Goal: Information Seeking & Learning: Learn about a topic

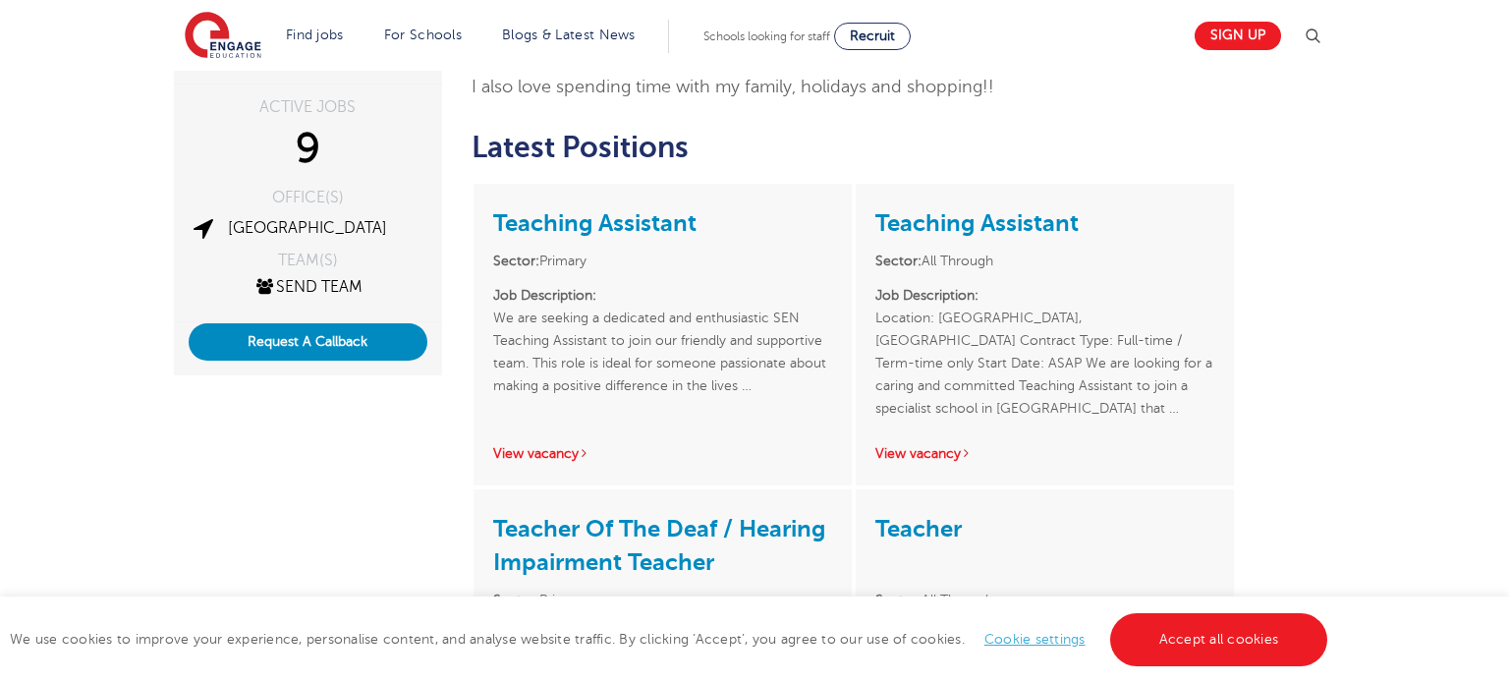
scroll to position [328, 0]
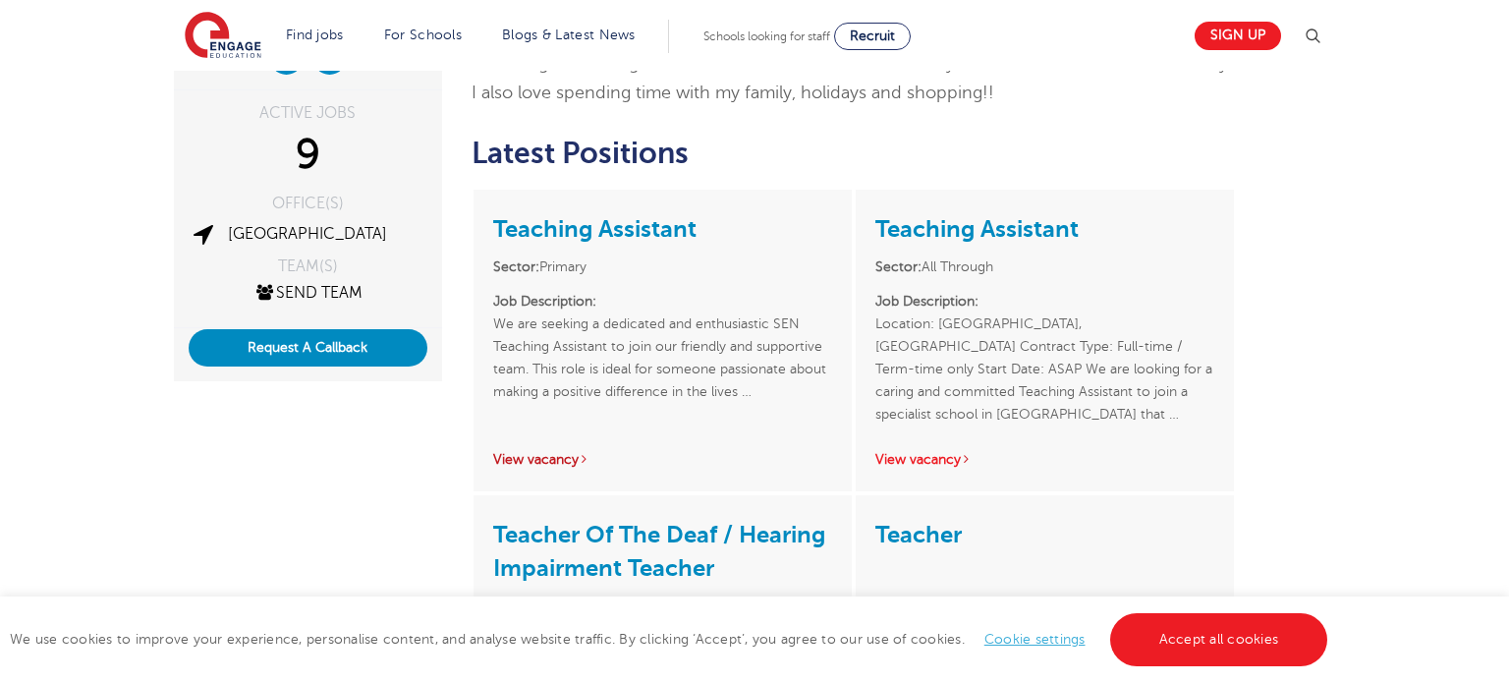
click at [513, 462] on link "View vacancy" at bounding box center [541, 459] width 96 height 15
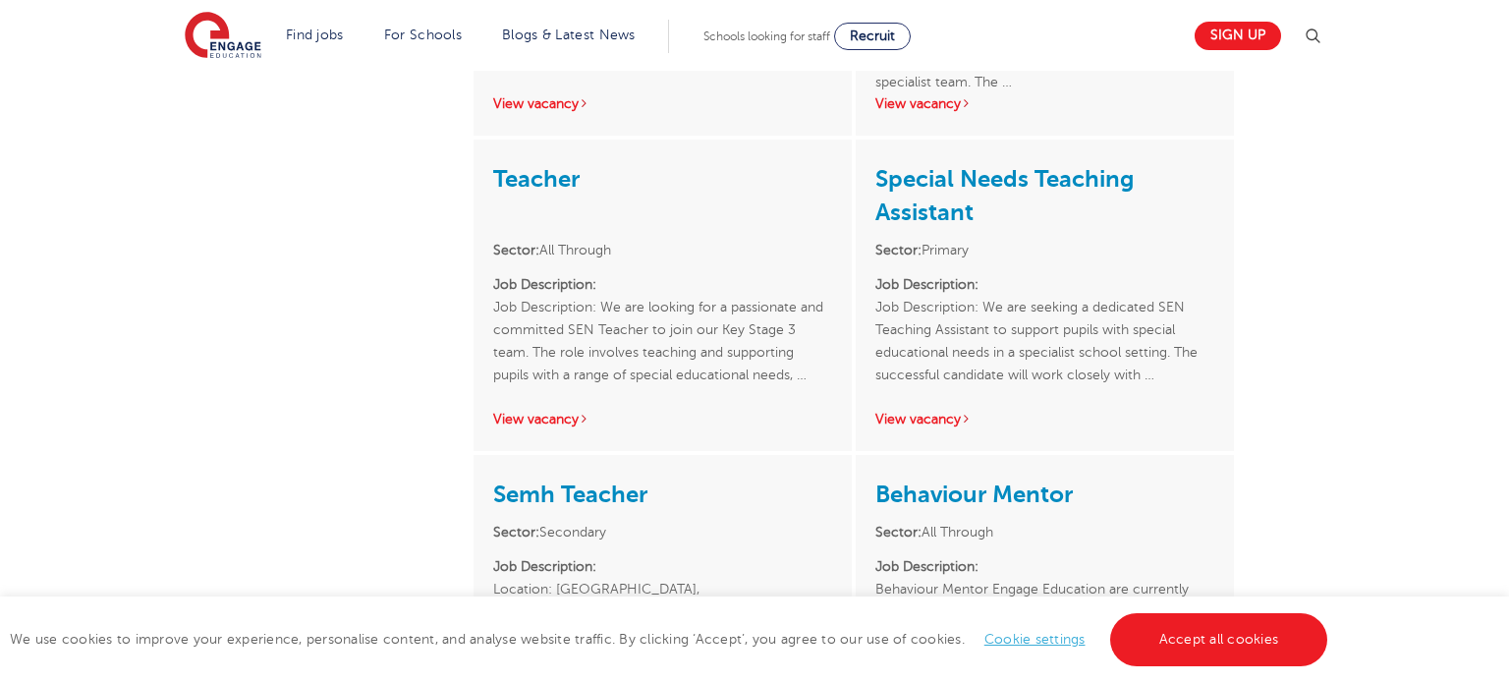
scroll to position [1021, 0]
click at [551, 422] on link "View vacancy" at bounding box center [541, 420] width 96 height 15
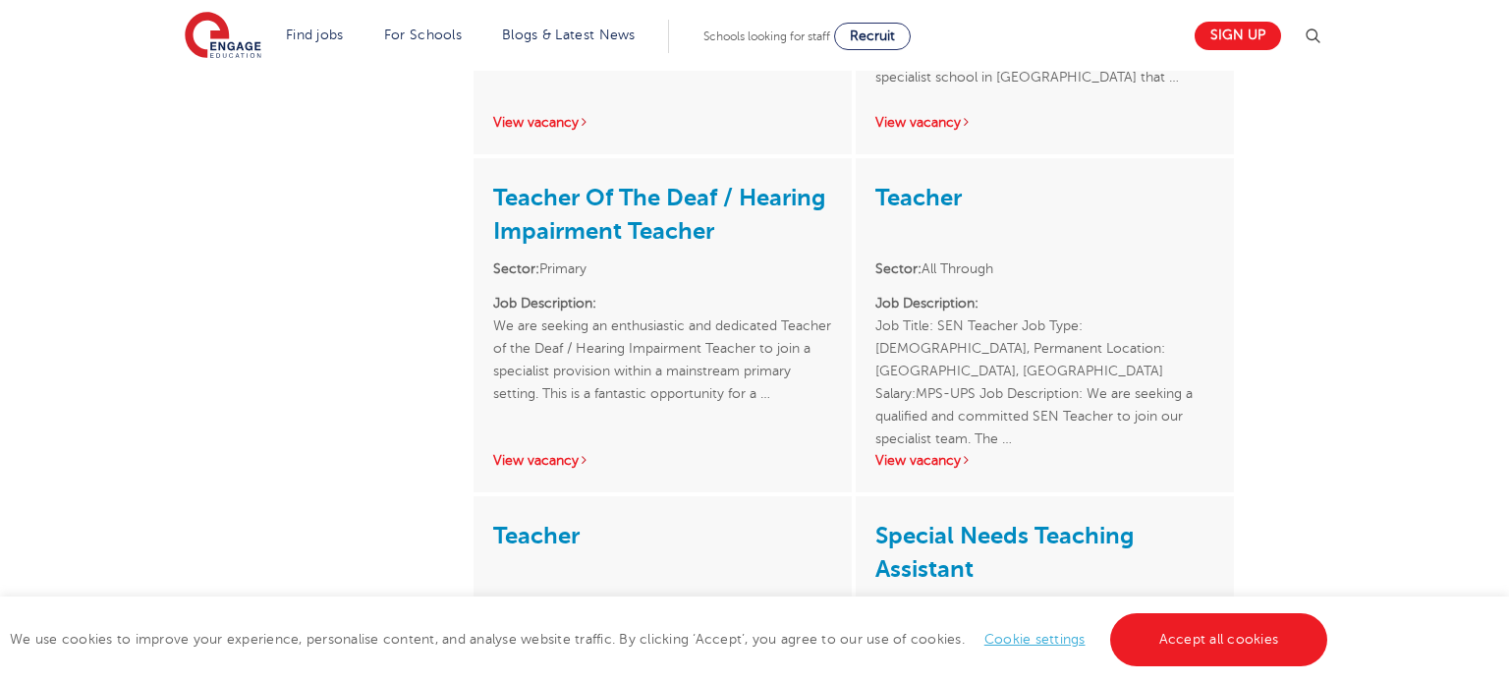
scroll to position [656, 0]
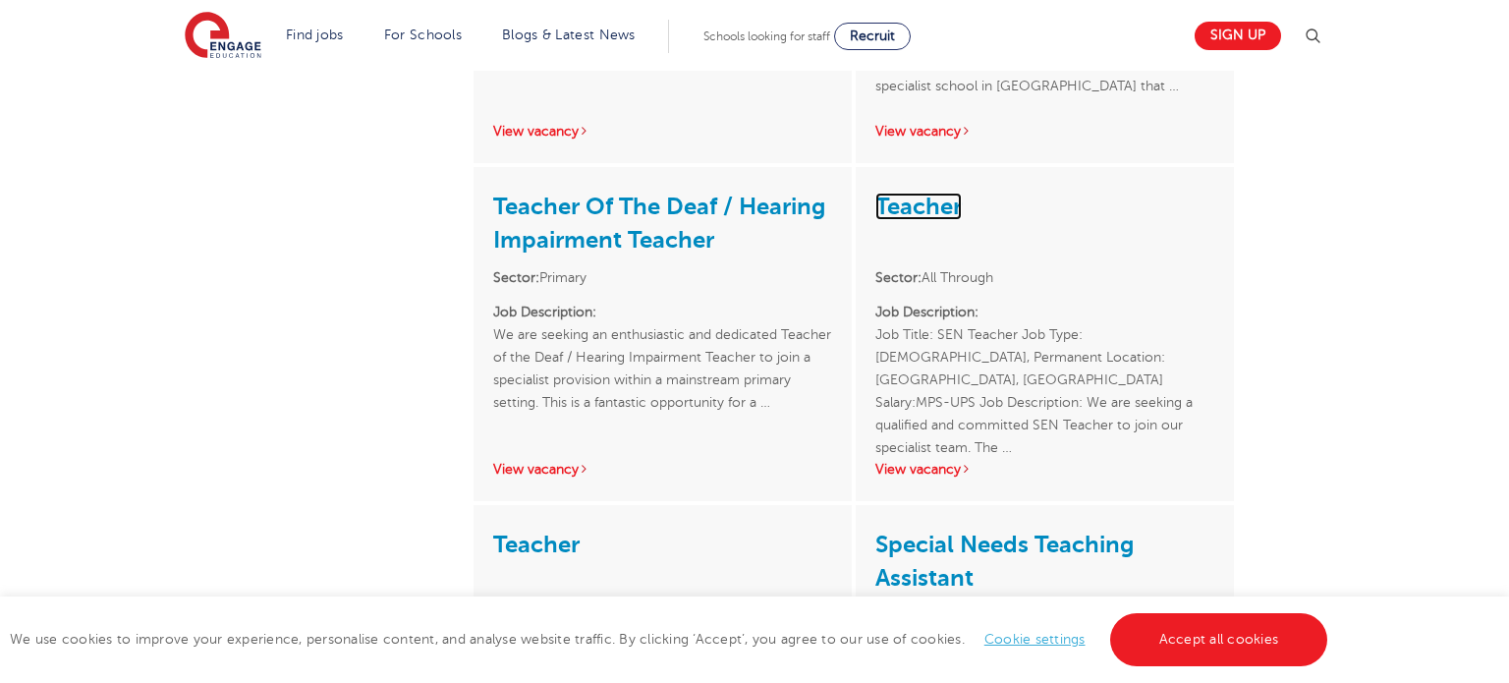
click at [955, 200] on link "Teacher" at bounding box center [918, 207] width 86 height 28
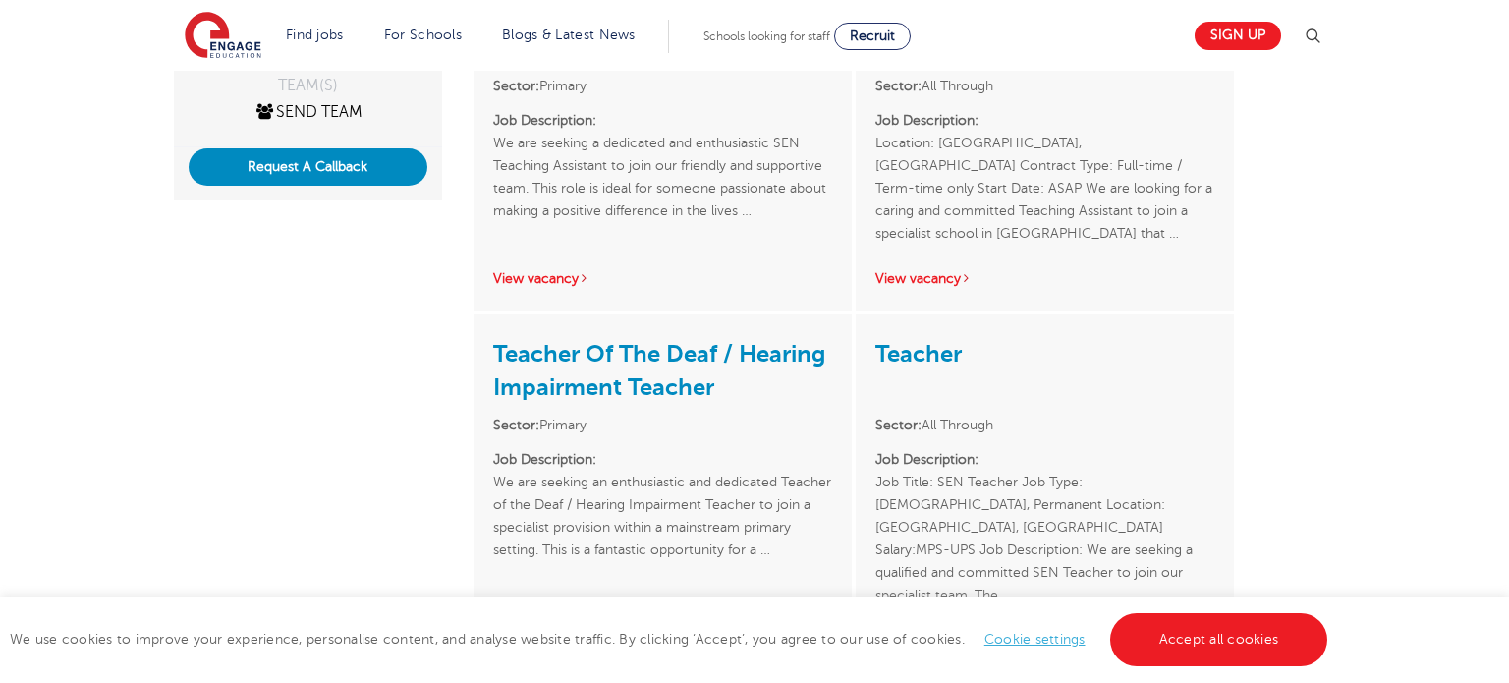
scroll to position [511, 0]
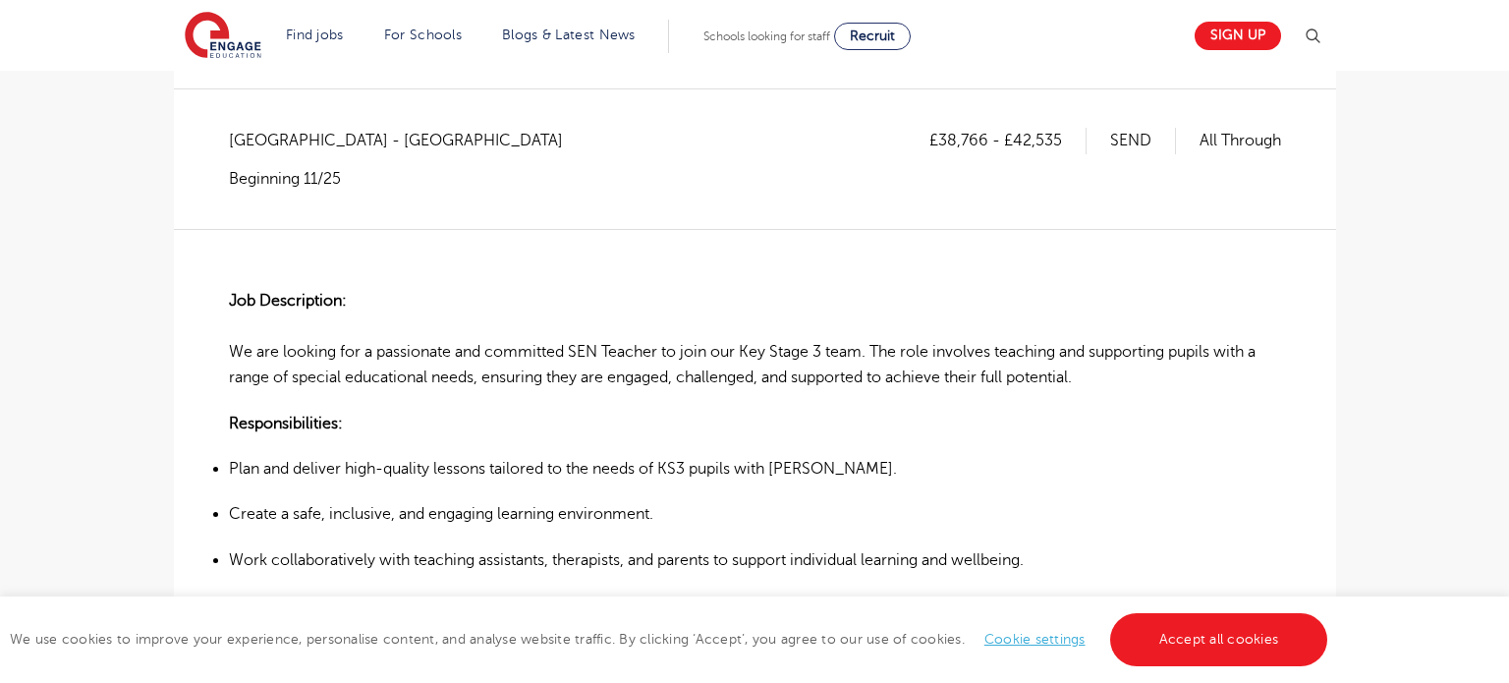
scroll to position [318, 0]
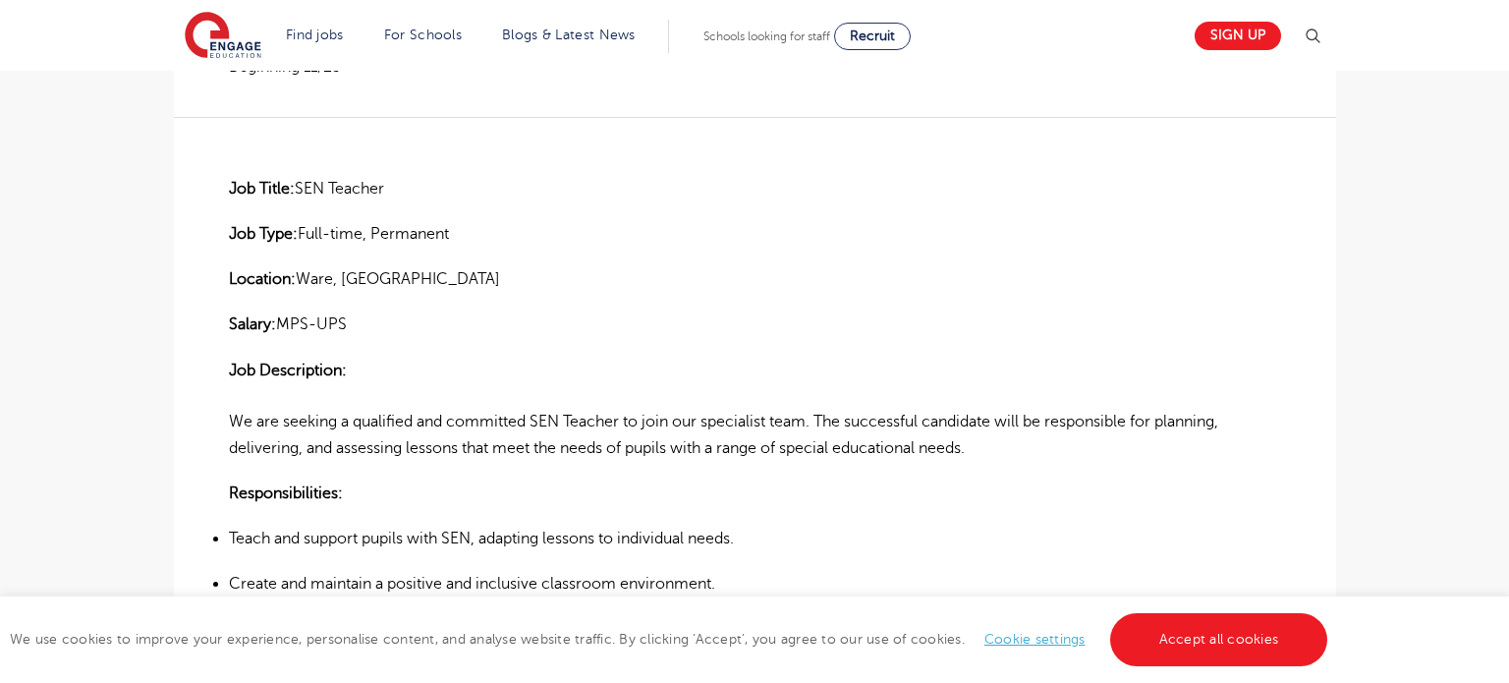
scroll to position [452, 0]
